Goal: Information Seeking & Learning: Learn about a topic

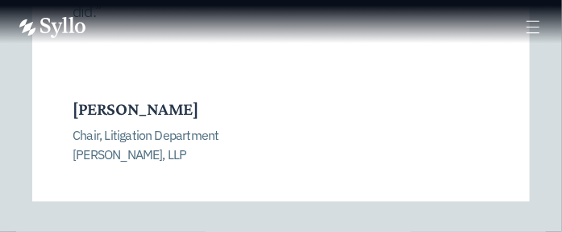
scroll to position [3301, 0]
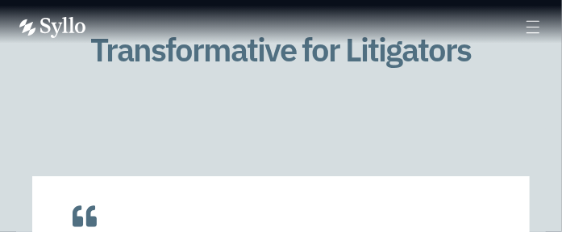
click at [531, 30] on icon at bounding box center [533, 27] width 19 height 19
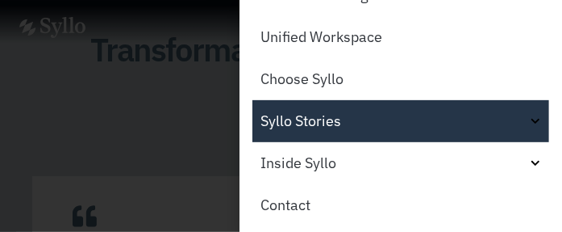
scroll to position [101, 0]
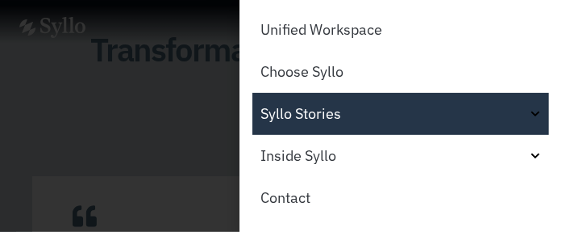
click at [357, 100] on link "Syllo Stories" at bounding box center [401, 114] width 297 height 42
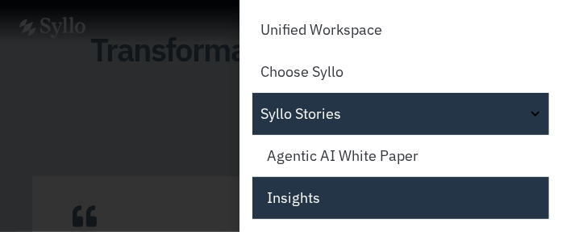
scroll to position [182, 0]
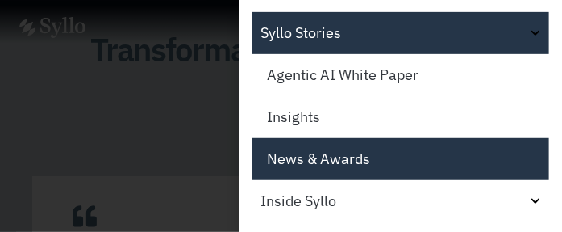
click at [335, 159] on link "News & Awards" at bounding box center [401, 159] width 297 height 42
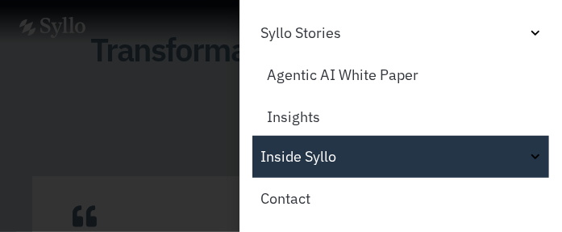
scroll to position [101, 0]
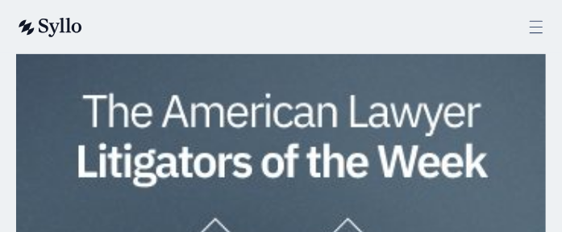
scroll to position [1372, 0]
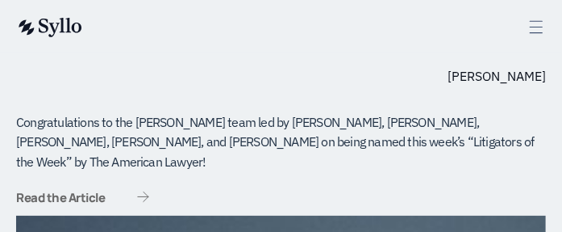
click at [65, 191] on span "Read the Article" at bounding box center [60, 197] width 89 height 12
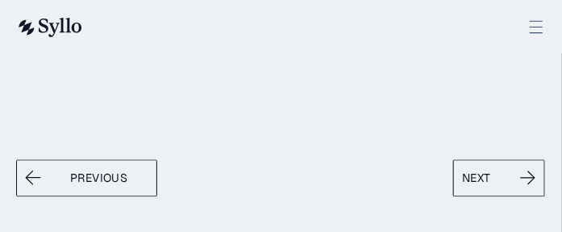
scroll to position [726, 0]
